Goal: Information Seeking & Learning: Learn about a topic

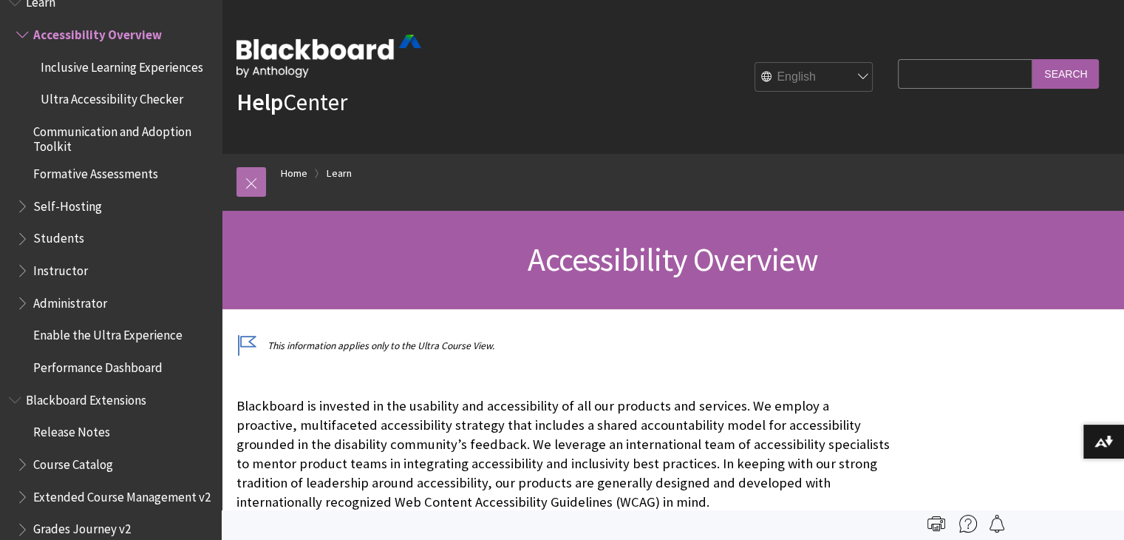
click at [249, 186] on link at bounding box center [252, 182] width 30 height 30
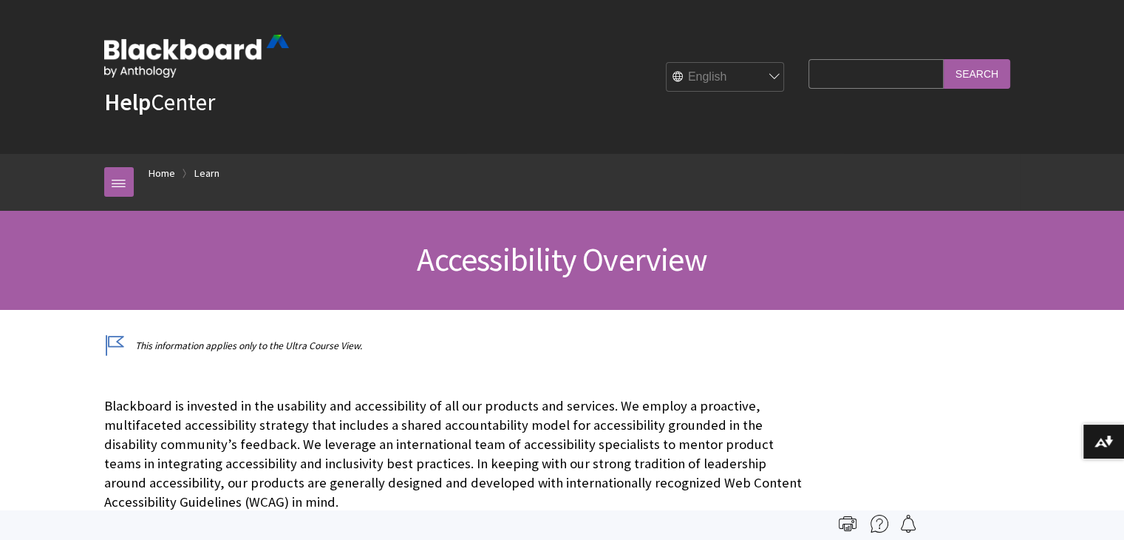
click at [179, 52] on img at bounding box center [196, 56] width 185 height 43
click at [756, 80] on div "English عربية Català Cymraeg Deutsch Español Suomi Français עברית Italiano 日本語 …" at bounding box center [540, 77] width 503 height 40
click at [727, 78] on select "English عربية Català Cymraeg Deutsch Español Suomi Français עברית Italiano 日本語 …" at bounding box center [726, 78] width 118 height 30
select select "/ko-kr/Learn/Accessibility_Overview"
click at [667, 63] on select "English عربية Català Cymraeg Deutsch Español Suomi Français עברית Italiano 日本語 …" at bounding box center [726, 78] width 118 height 30
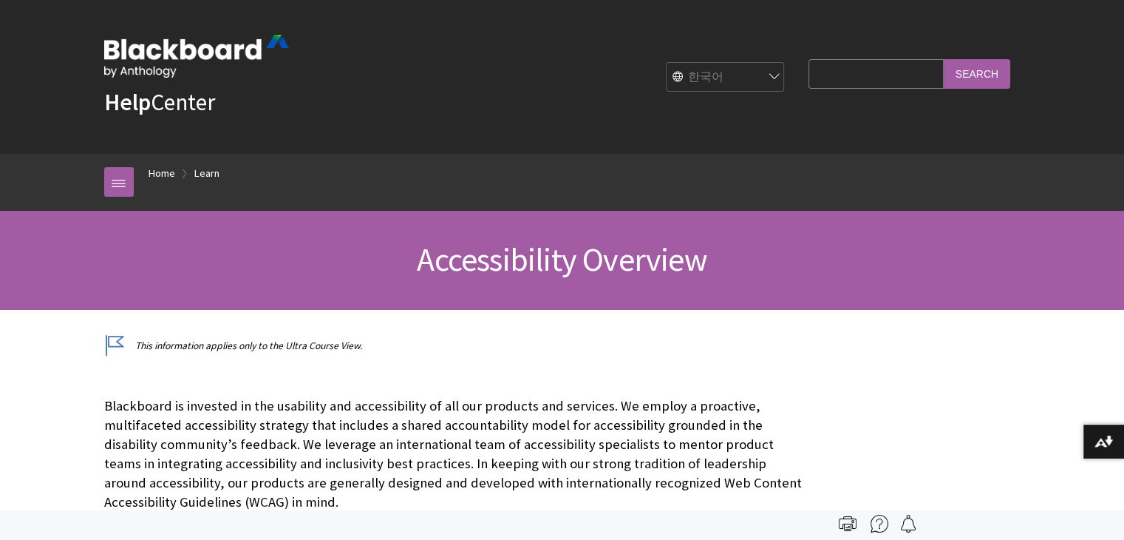
click at [191, 98] on link "Help Center" at bounding box center [159, 102] width 111 height 30
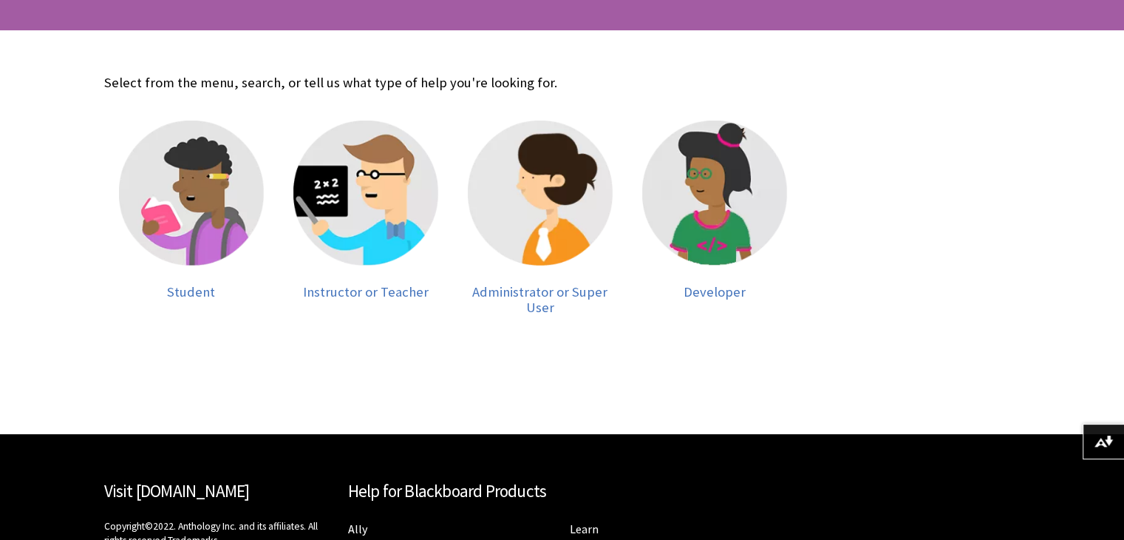
scroll to position [296, 0]
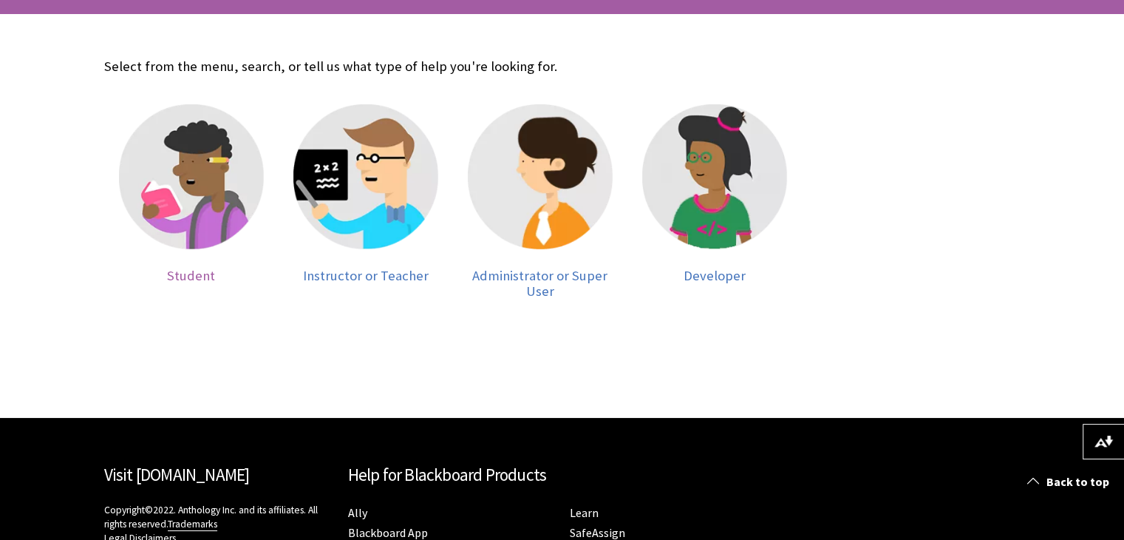
click at [210, 190] on img at bounding box center [191, 176] width 145 height 145
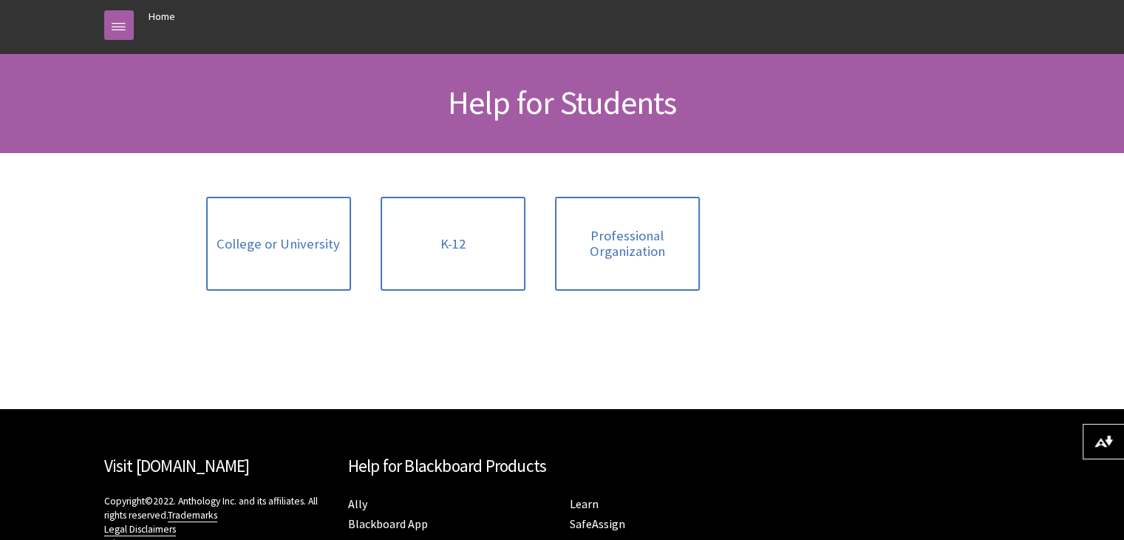
scroll to position [222, 0]
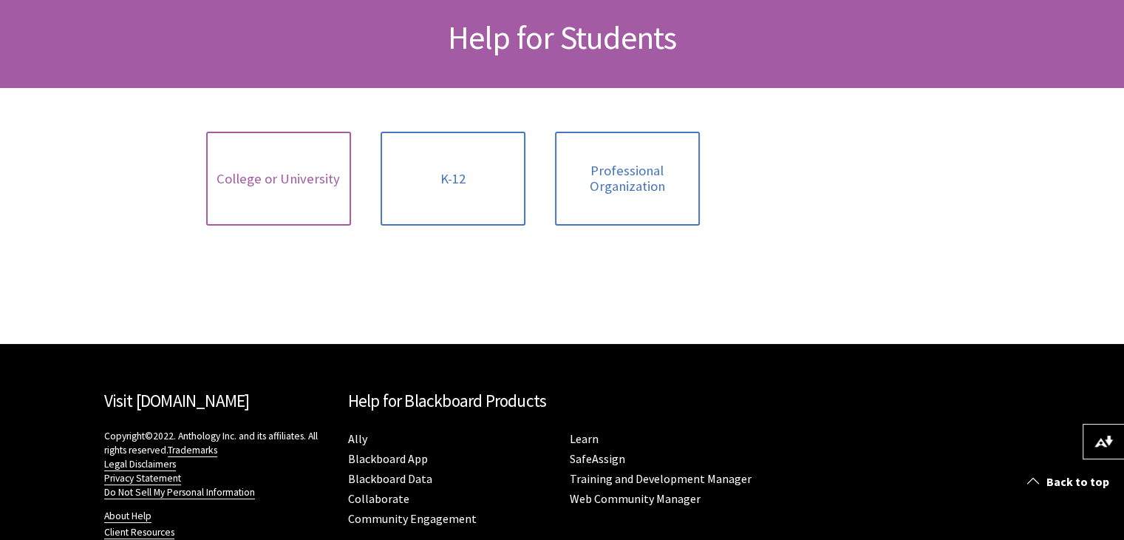
click at [217, 187] on link "College or University" at bounding box center [278, 179] width 145 height 94
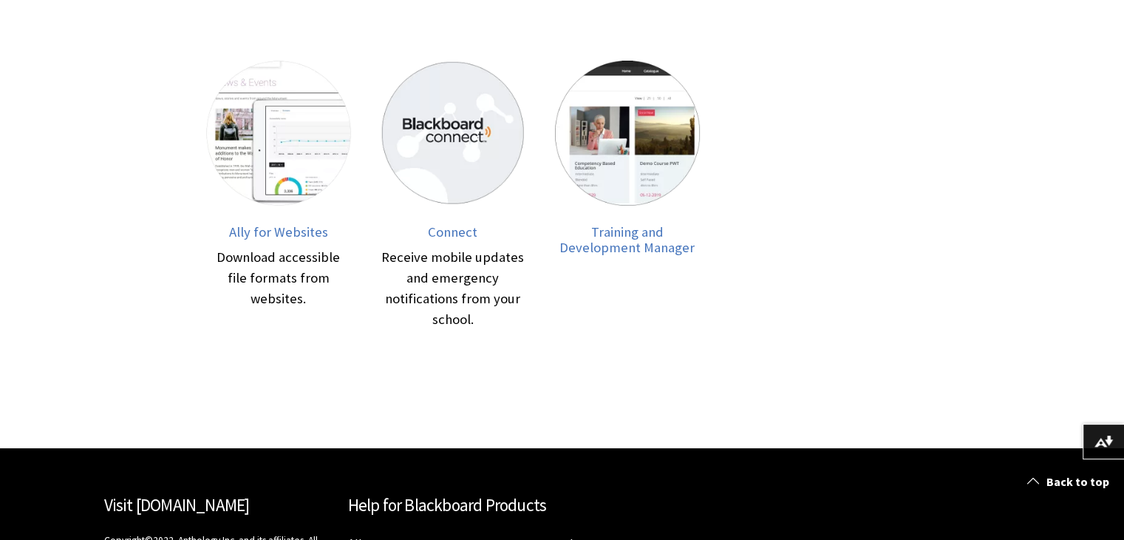
scroll to position [665, 0]
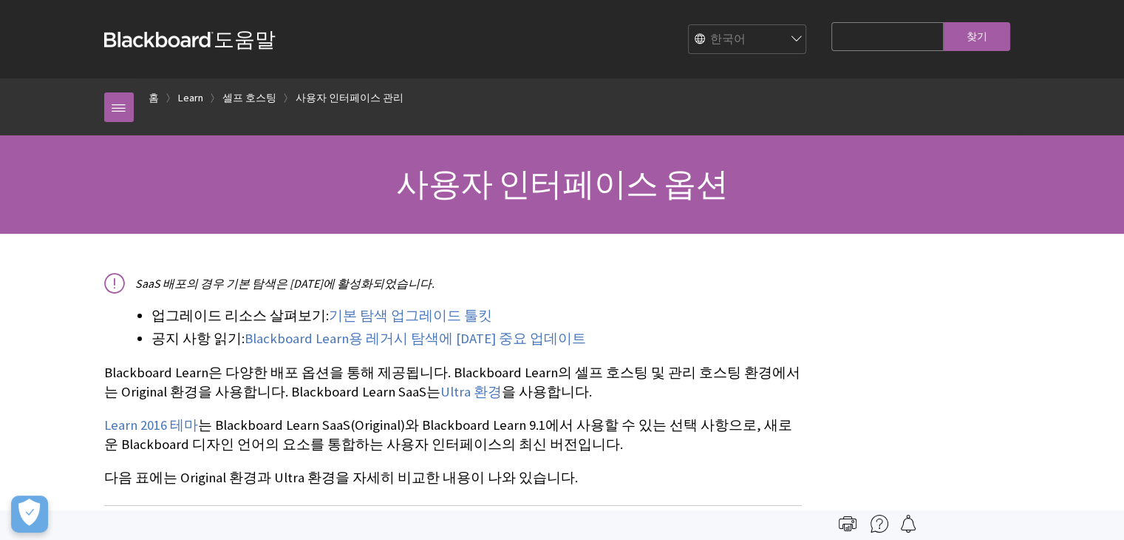
scroll to position [1488, 0]
click at [355, 319] on link "기본 탐색 업그레이드 툴킷" at bounding box center [410, 316] width 163 height 18
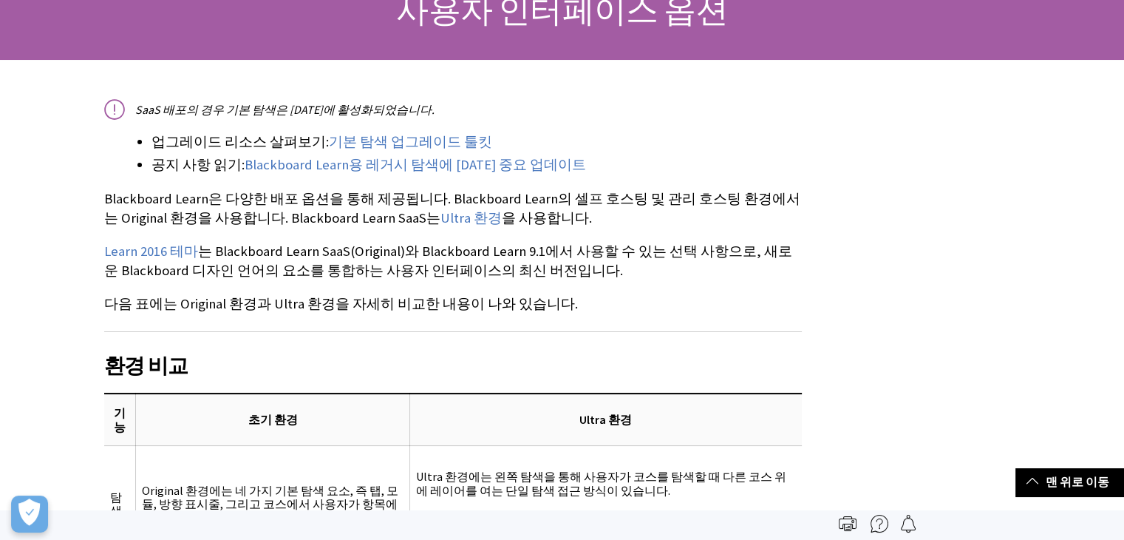
scroll to position [148, 0]
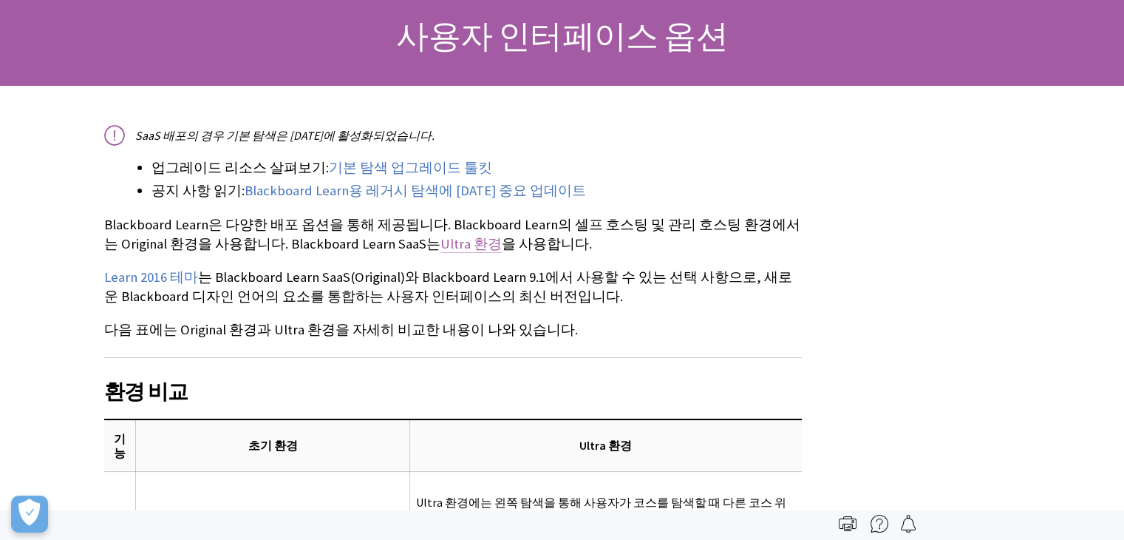
click at [441, 248] on link "Ultra 환경" at bounding box center [471, 244] width 61 height 18
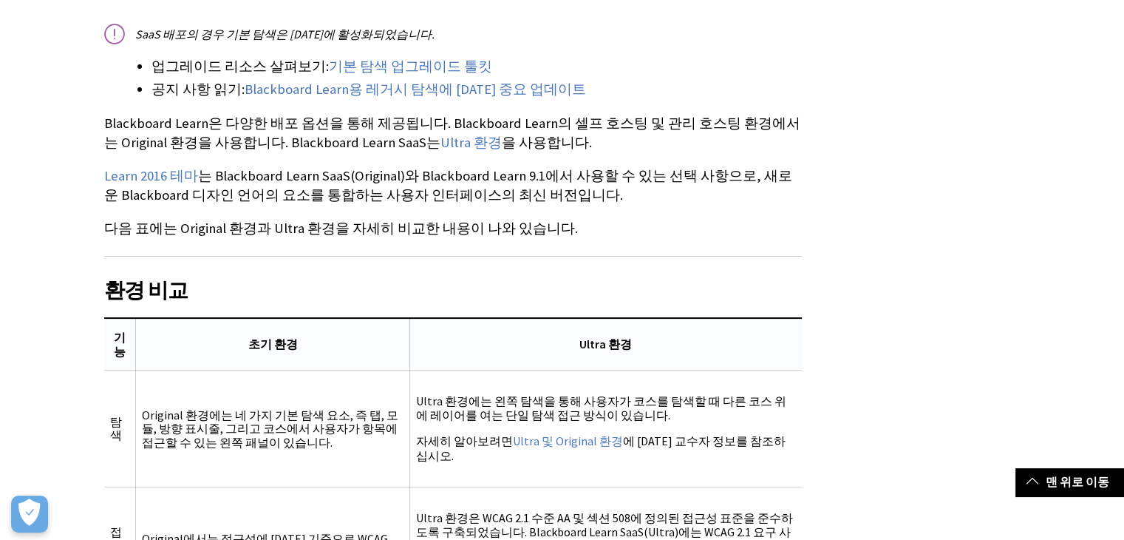
scroll to position [296, 0]
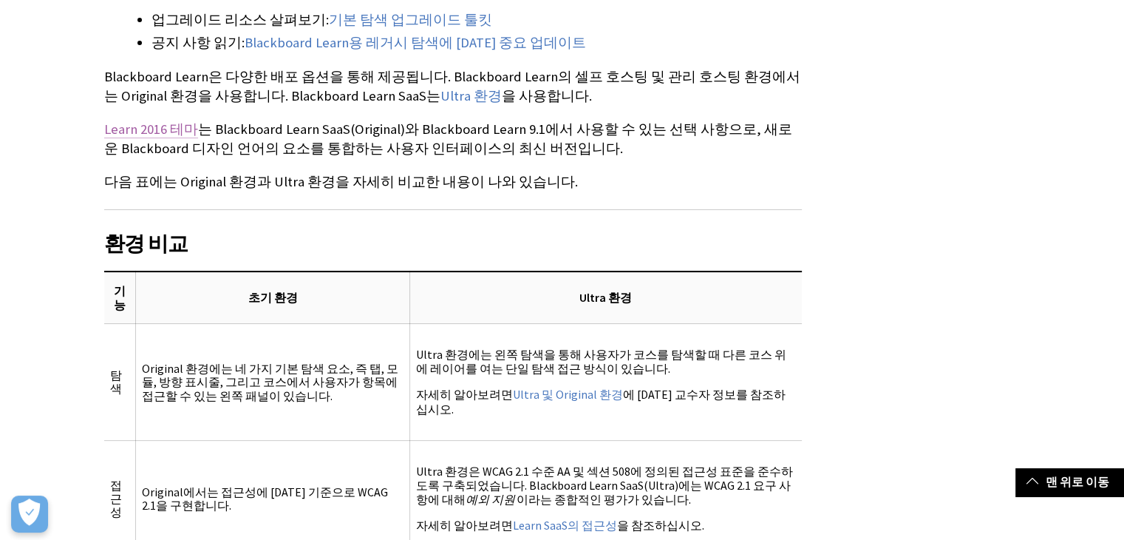
click at [162, 131] on link "Learn 2016 테마" at bounding box center [151, 129] width 94 height 18
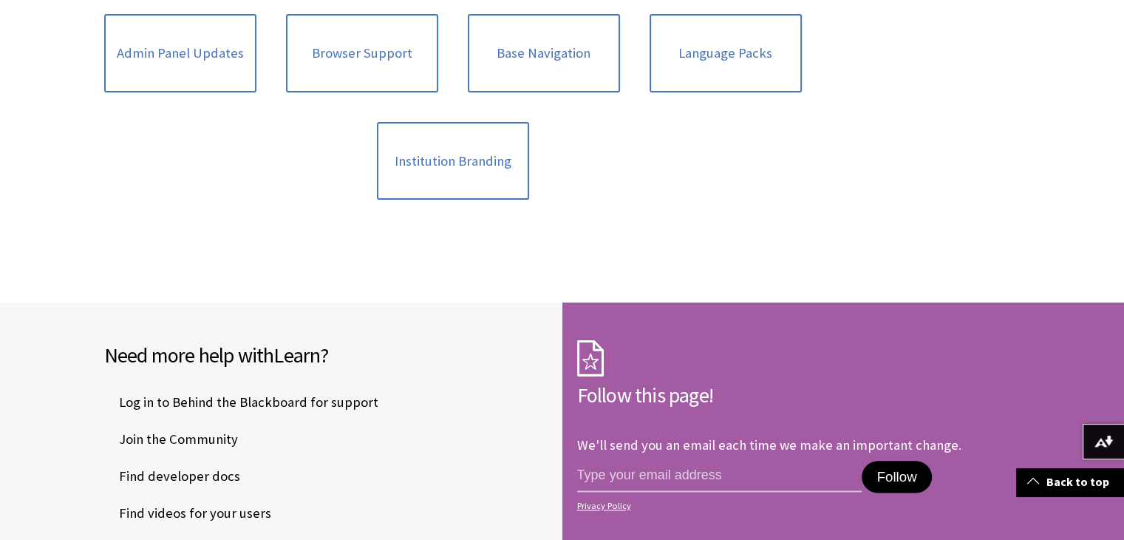
scroll to position [1700, 0]
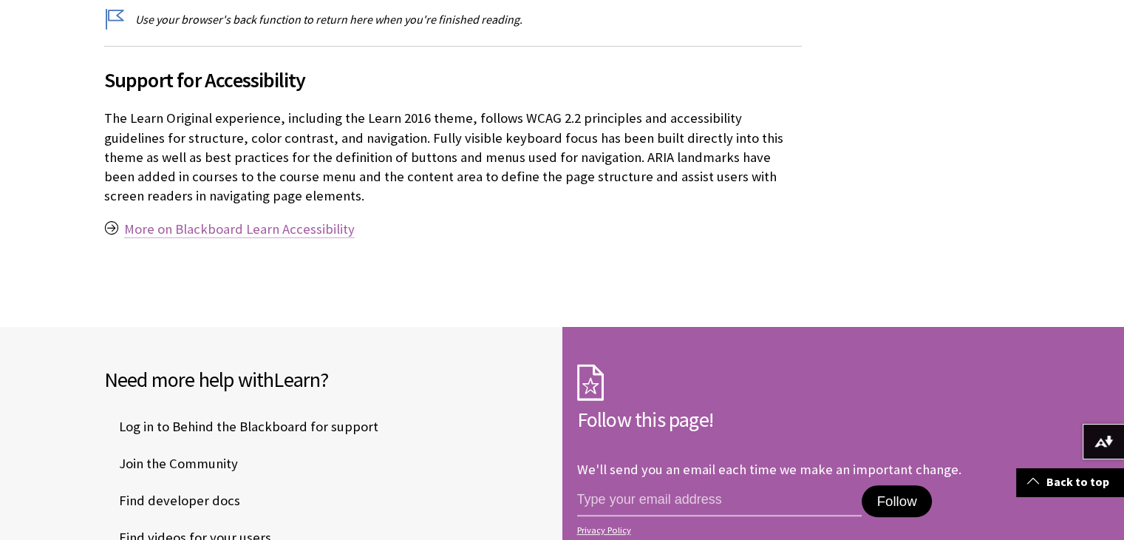
scroll to position [444, 0]
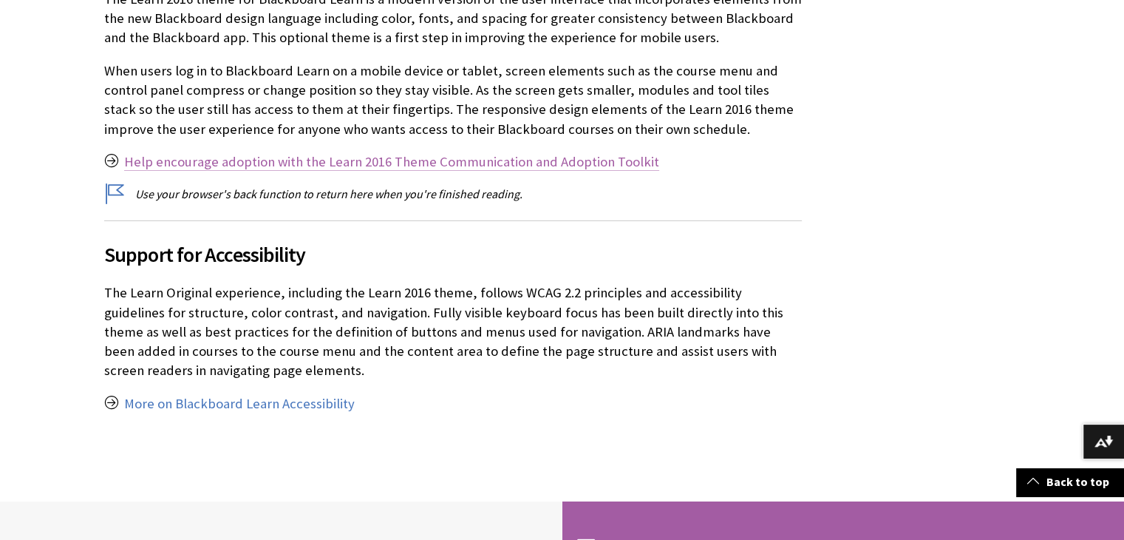
click at [520, 169] on link "Help encourage adoption with the Learn 2016 Theme Communication and Adoption To…" at bounding box center [391, 162] width 535 height 18
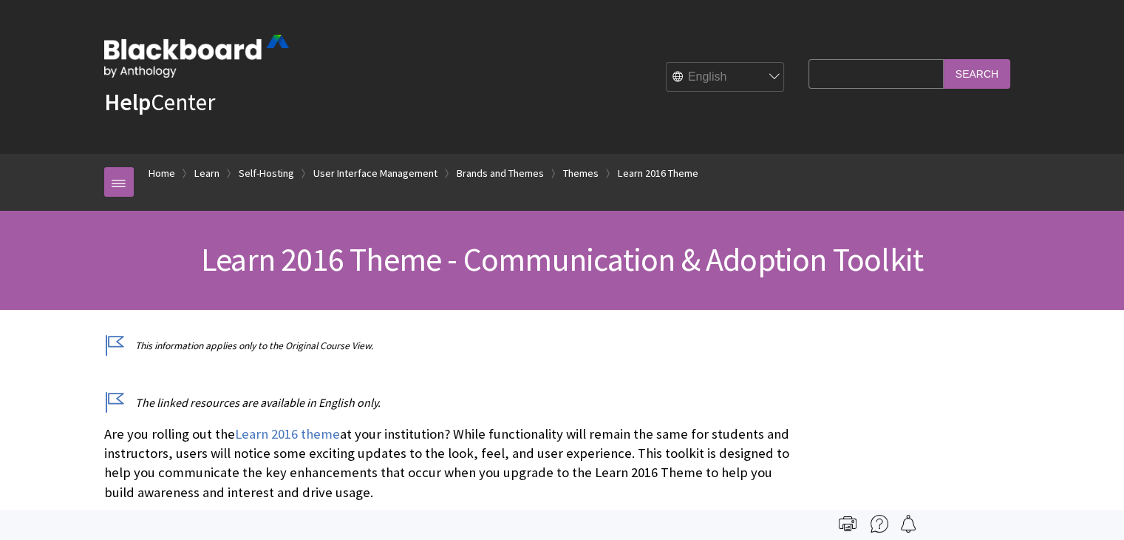
scroll to position [2496, 0]
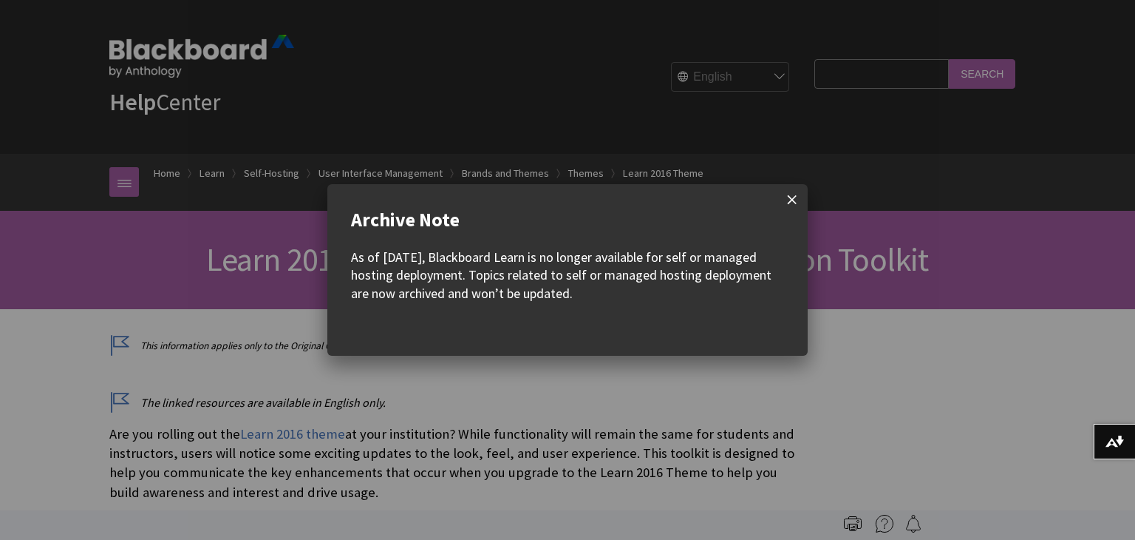
click at [790, 199] on span at bounding box center [792, 199] width 31 height 31
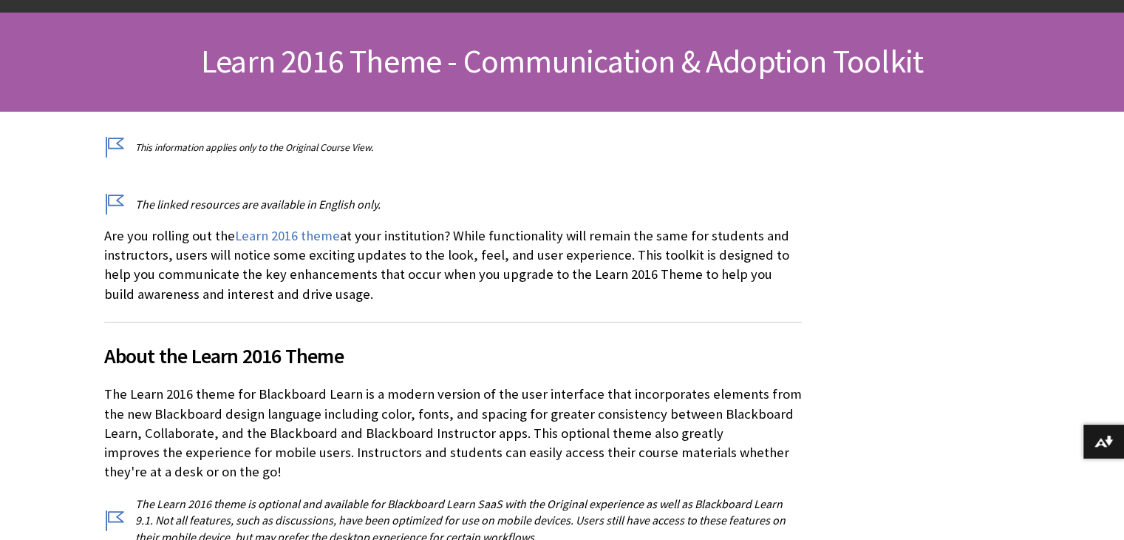
scroll to position [296, 0]
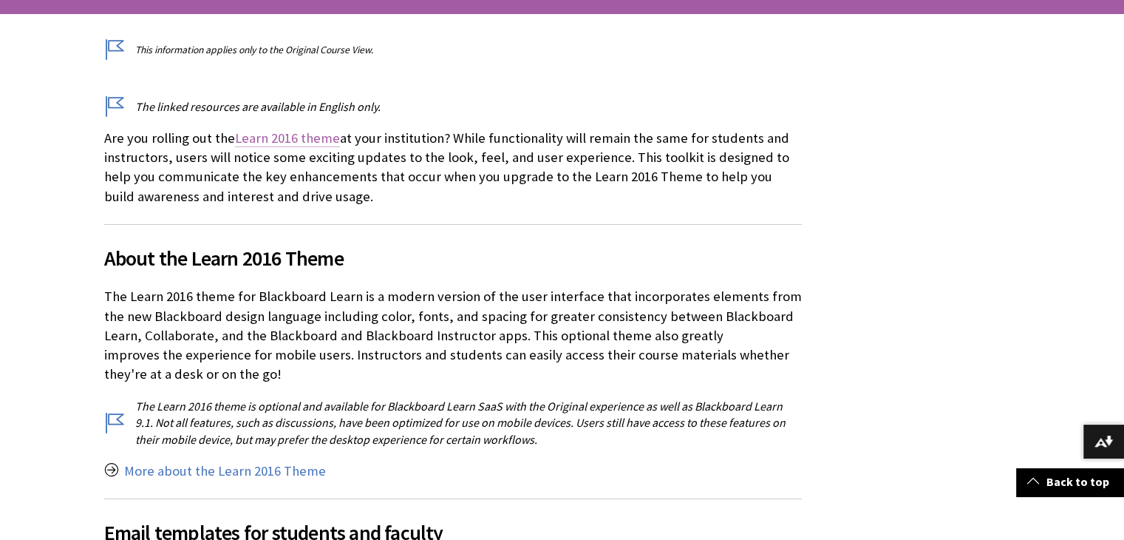
click at [302, 132] on link "Learn 2016 theme" at bounding box center [287, 138] width 105 height 18
